Goal: Task Accomplishment & Management: Manage account settings

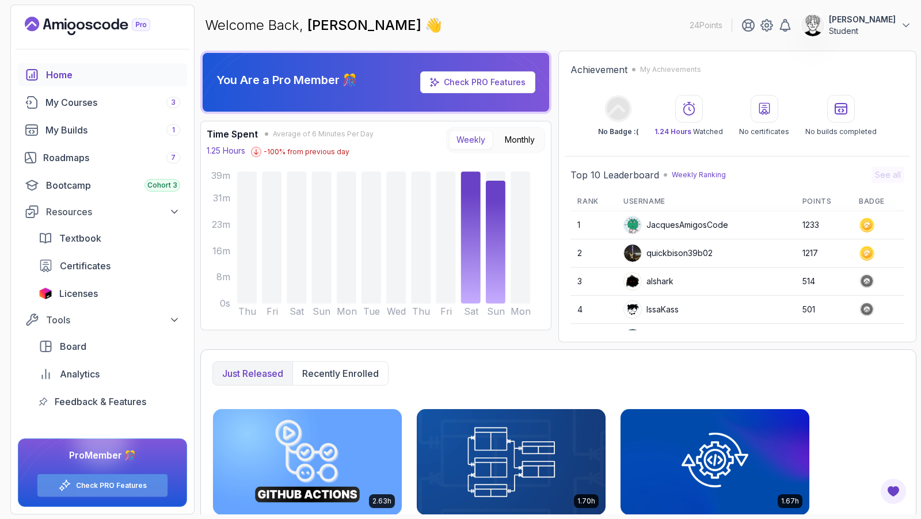
click at [117, 492] on div "Check PRO Features" at bounding box center [102, 485] width 130 height 22
click at [902, 20] on icon at bounding box center [907, 26] width 12 height 12
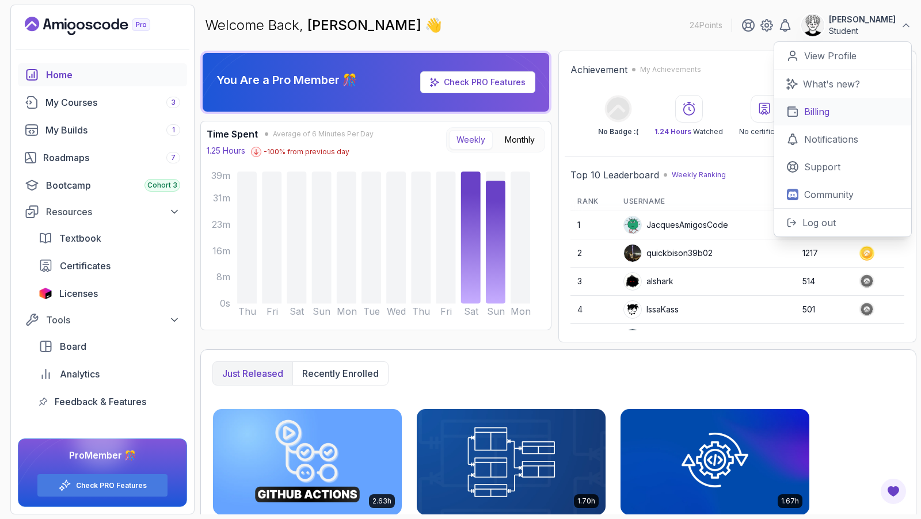
click at [822, 109] on p "Billing" at bounding box center [816, 112] width 25 height 14
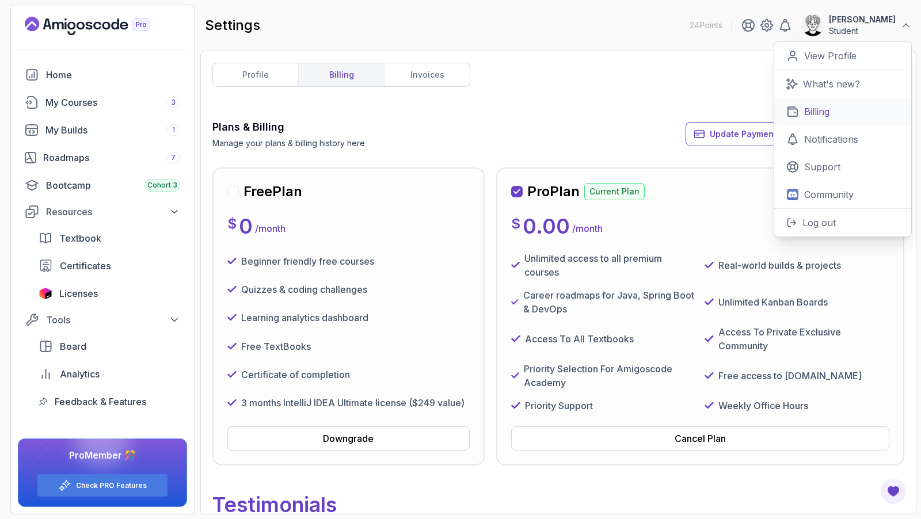
click at [834, 113] on link "Billing" at bounding box center [842, 112] width 137 height 28
click at [456, 130] on div "Plans & Billing Manage your plans & billing history here Update Payment Details…" at bounding box center [558, 134] width 692 height 30
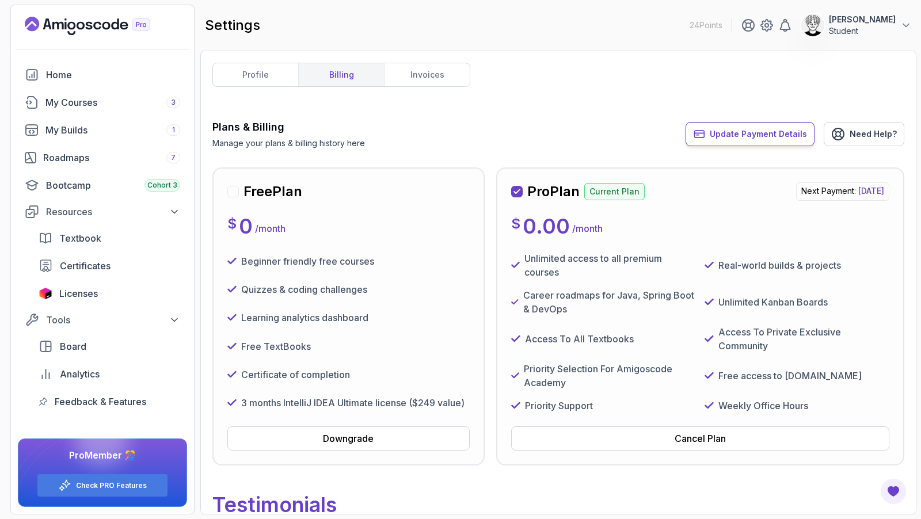
click at [749, 138] on span "Update Payment Details" at bounding box center [758, 134] width 97 height 12
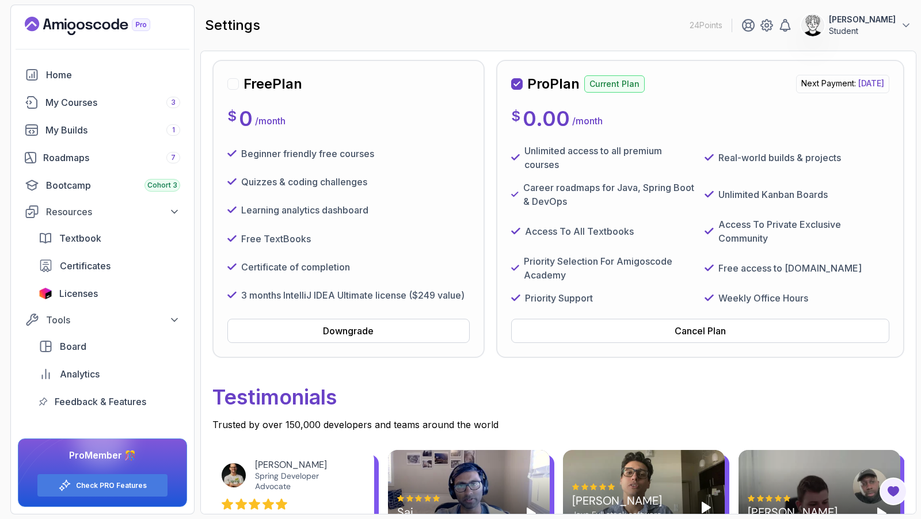
scroll to position [162, 0]
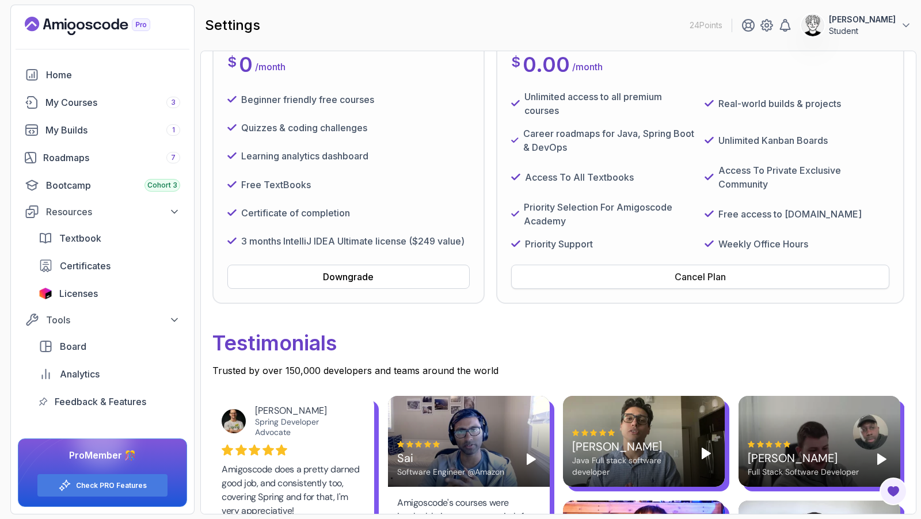
click at [701, 275] on div "Cancel Plan" at bounding box center [700, 277] width 51 height 14
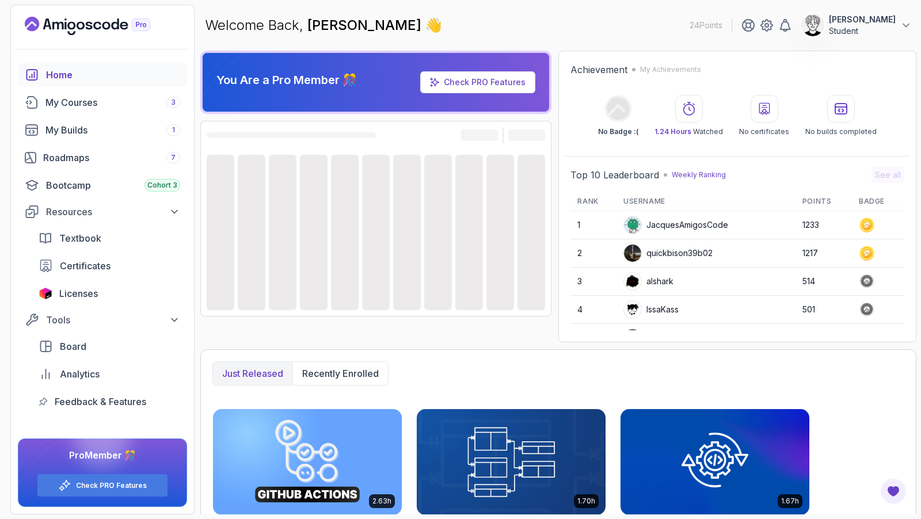
click at [864, 25] on p "Student" at bounding box center [862, 31] width 67 height 12
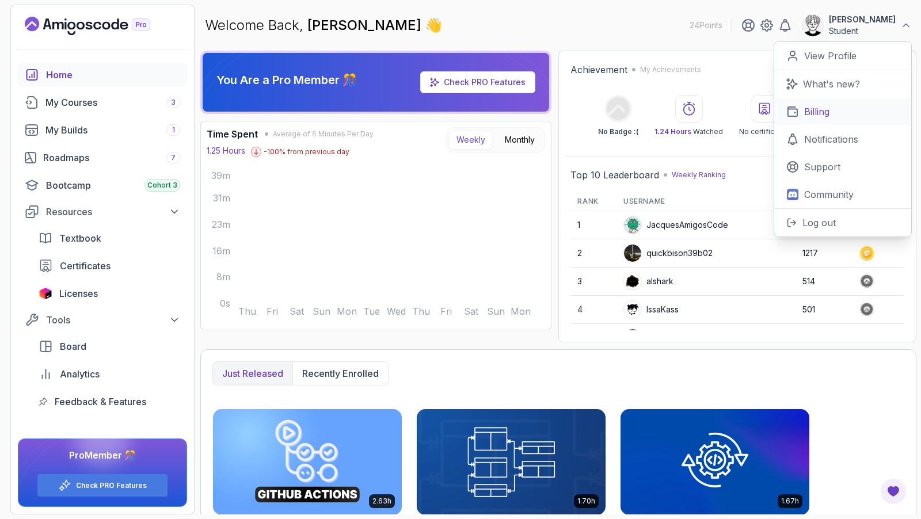
click at [829, 115] on p "Billing" at bounding box center [816, 112] width 25 height 14
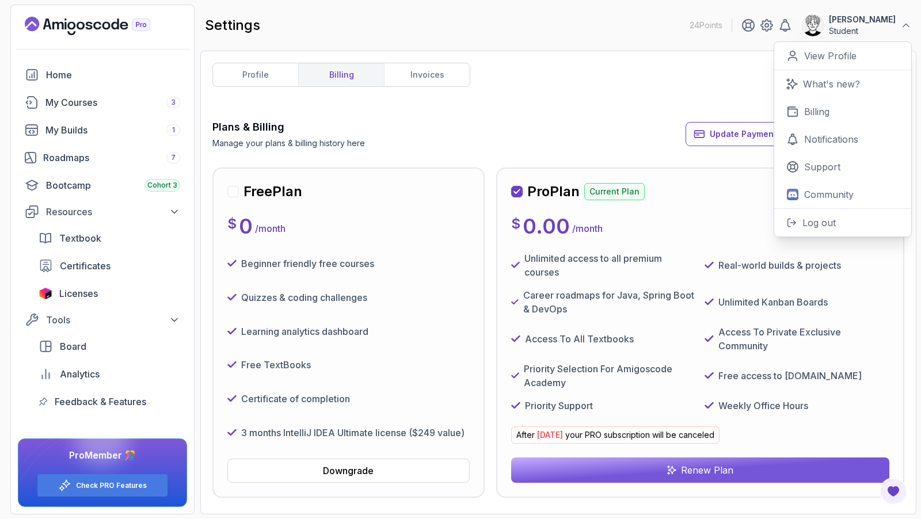
click at [476, 142] on div "Plans & Billing Manage your plans & billing history here Update Payment Details…" at bounding box center [558, 134] width 692 height 30
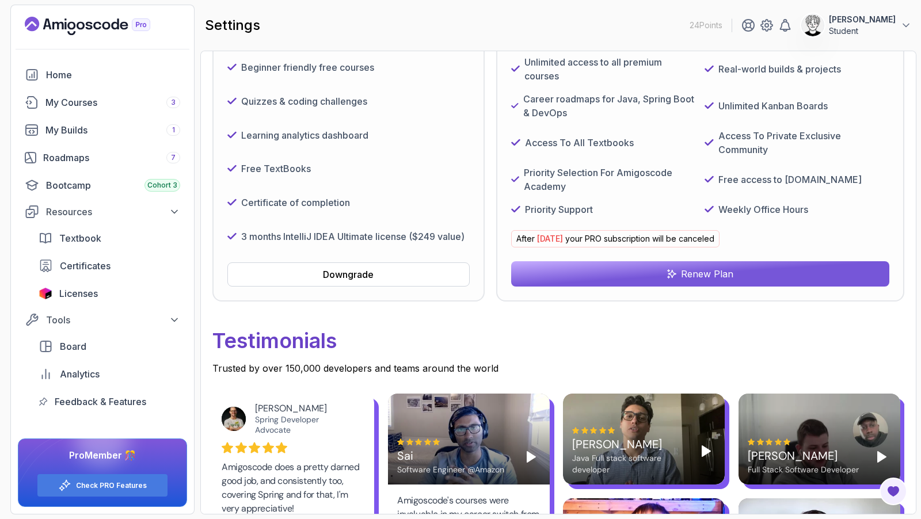
scroll to position [197, 0]
